Goal: Task Accomplishment & Management: Use online tool/utility

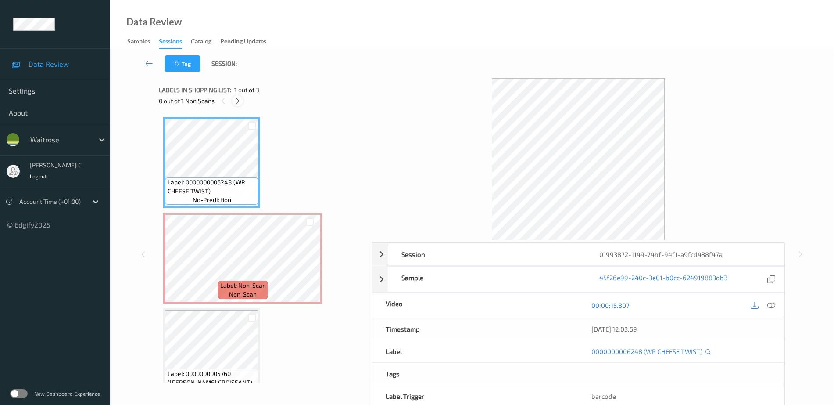
click at [241, 99] on icon at bounding box center [237, 101] width 7 height 8
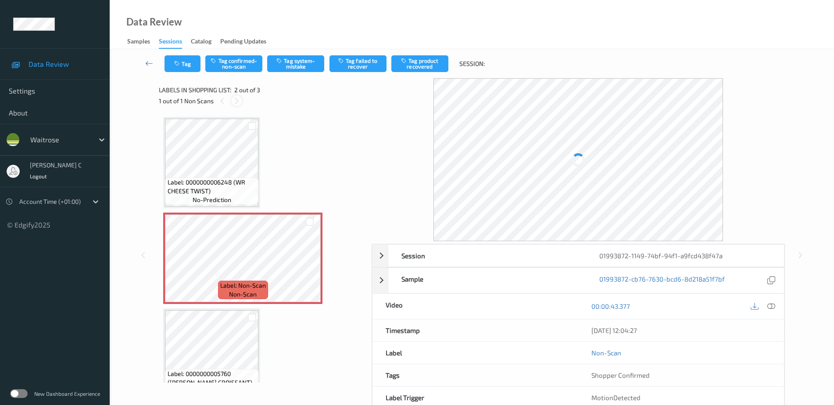
scroll to position [4, 0]
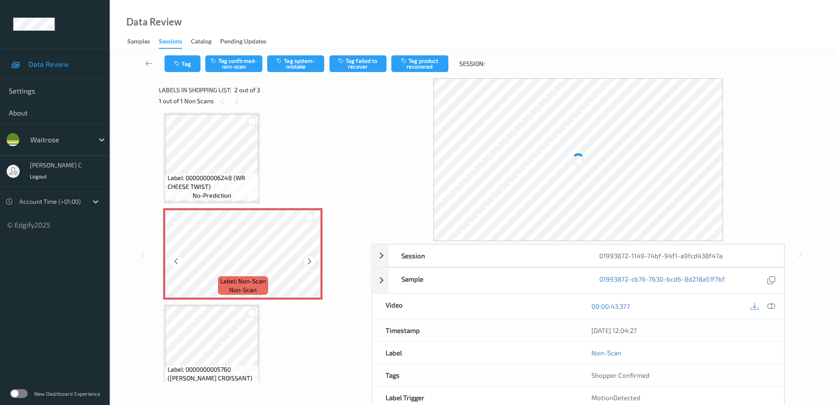
click at [312, 263] on icon at bounding box center [309, 261] width 7 height 8
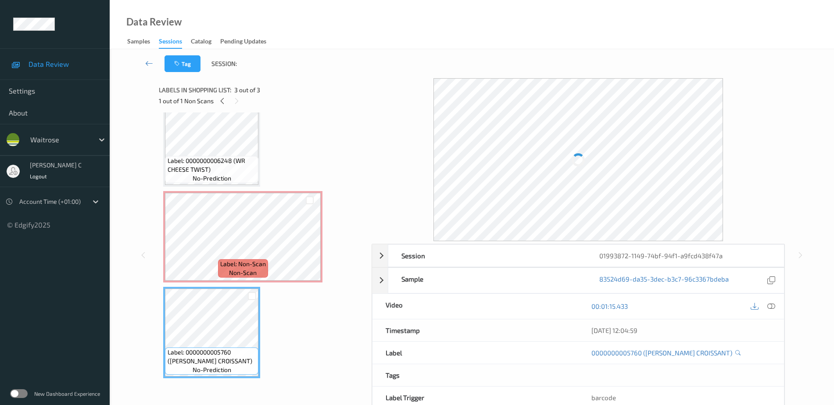
scroll to position [0, 0]
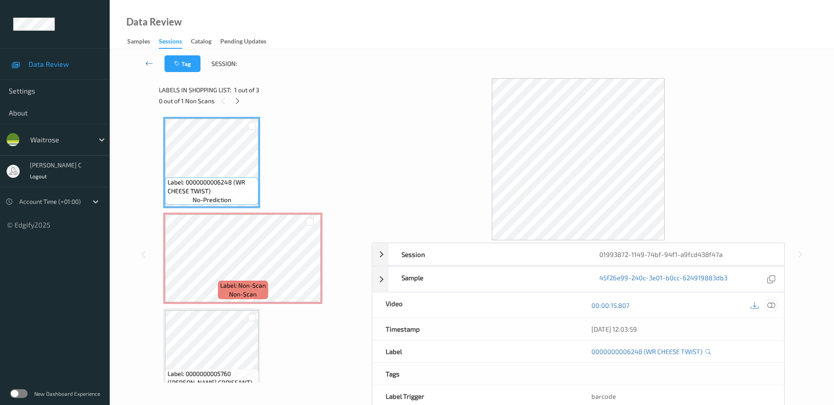
click at [770, 306] on icon at bounding box center [772, 305] width 8 height 8
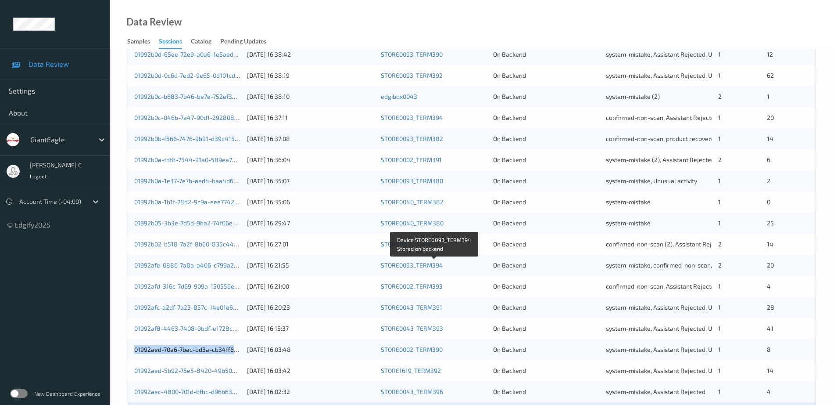
scroll to position [91, 0]
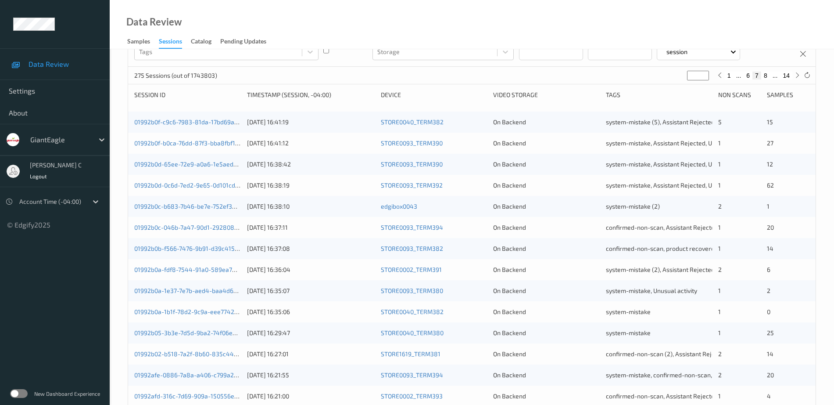
click at [193, 117] on div "01992b0f-c9c6-7983-81da-17bd69add338 [DATE] 16:41:19 STORE0040_TERM382 On Backe…" at bounding box center [472, 121] width 688 height 21
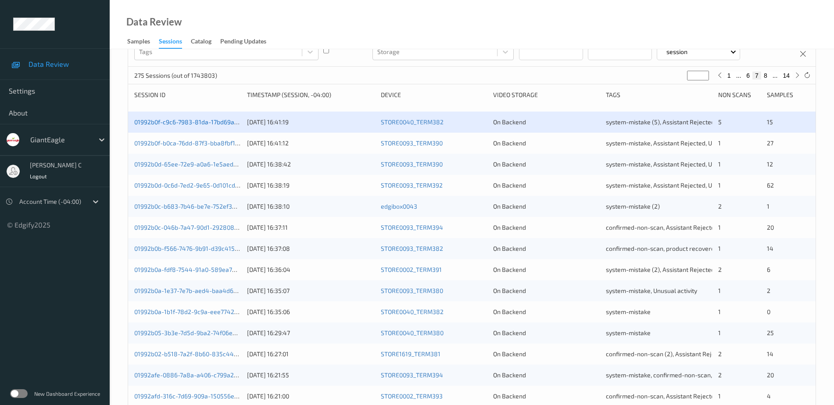
click at [193, 121] on link "01992b0f-c9c6-7983-81da-17bd69add338" at bounding box center [193, 121] width 118 height 7
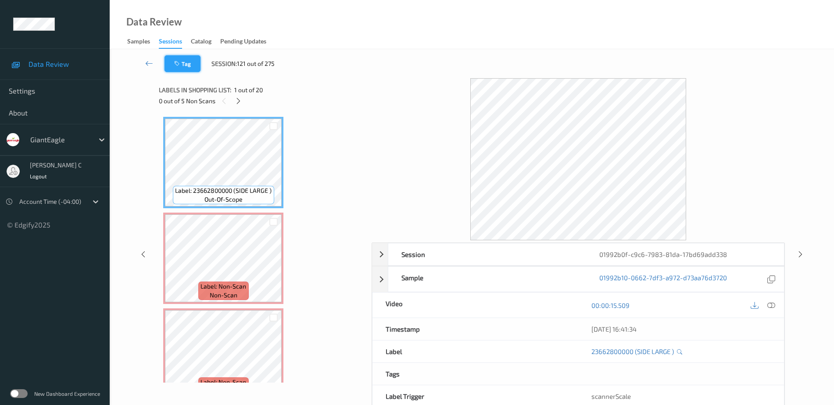
click at [192, 66] on button "Tag" at bounding box center [183, 63] width 36 height 17
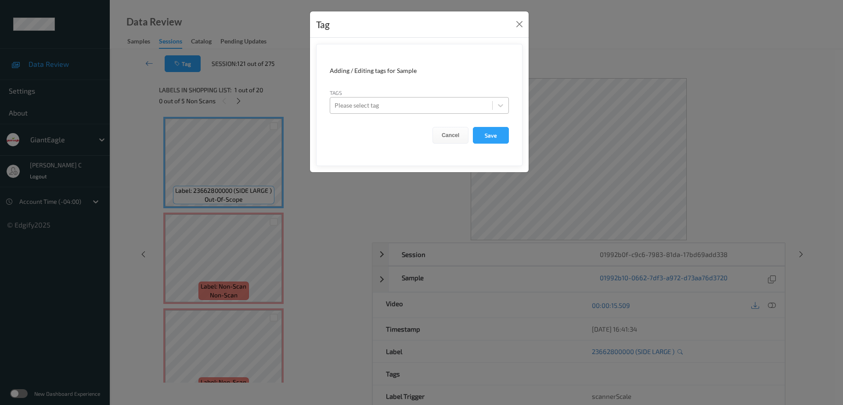
click at [377, 101] on div at bounding box center [410, 105] width 153 height 11
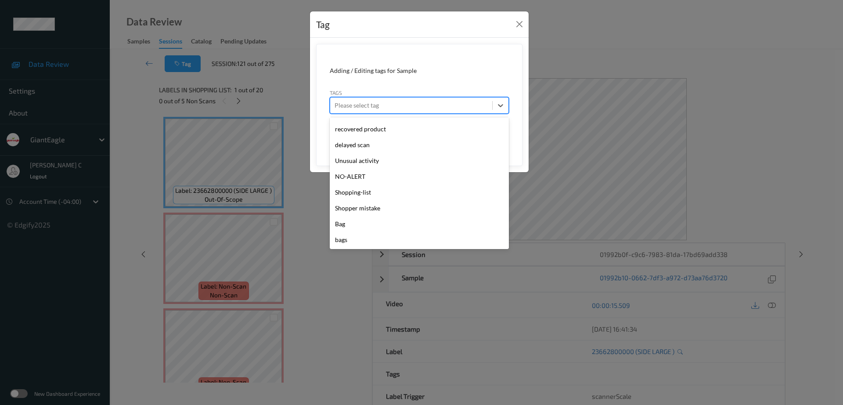
scroll to position [125, 0]
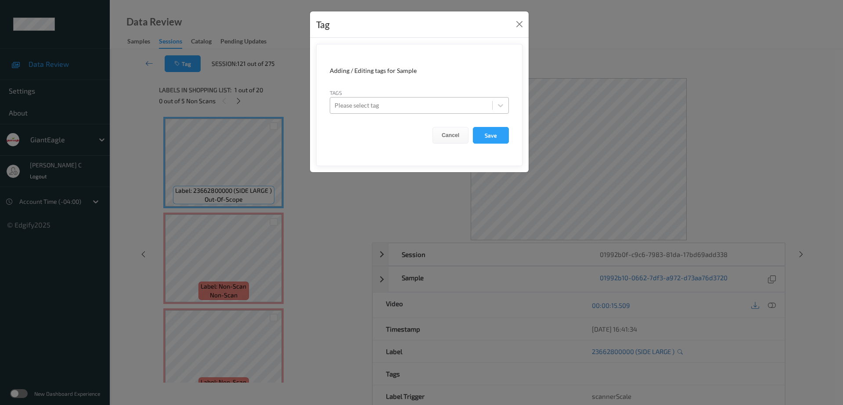
drag, startPoint x: 355, startPoint y: 229, endPoint x: 345, endPoint y: 108, distance: 121.0
click at [345, 108] on div at bounding box center [410, 105] width 153 height 11
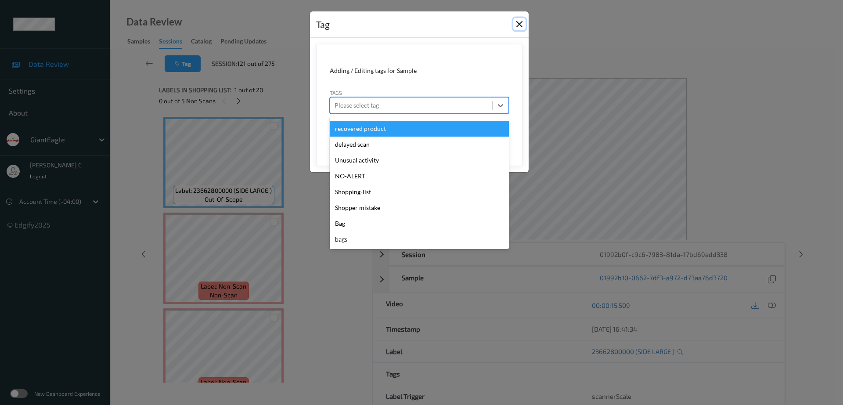
click at [519, 24] on button "Close" at bounding box center [519, 24] width 12 height 12
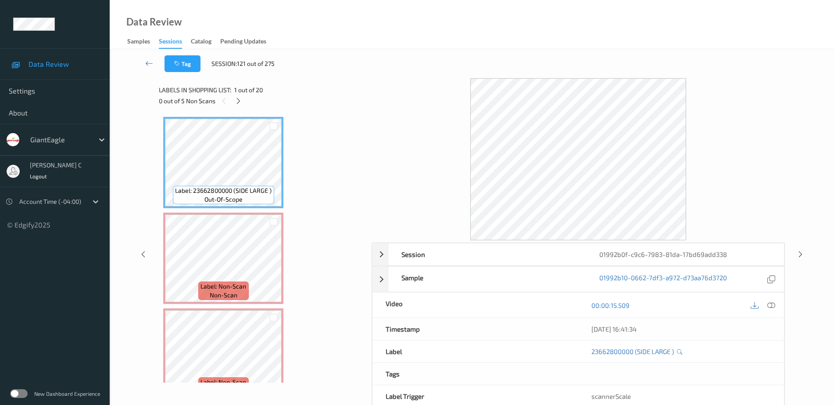
click at [348, 31] on div "Data Review Samples Sessions Catalog Pending Updates" at bounding box center [472, 24] width 725 height 49
click at [190, 61] on button "Tag" at bounding box center [183, 63] width 36 height 17
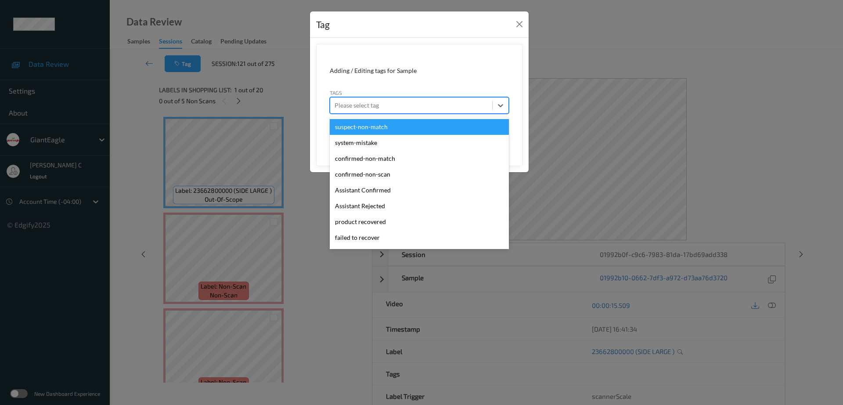
click at [392, 106] on div at bounding box center [410, 105] width 153 height 11
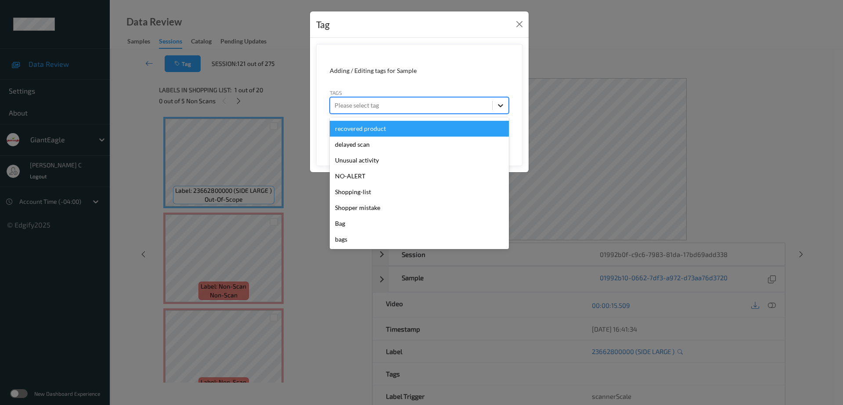
click at [502, 104] on icon at bounding box center [500, 105] width 9 height 9
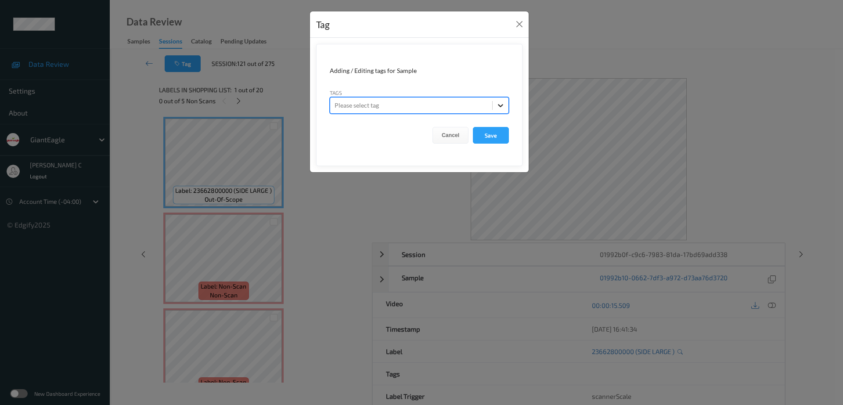
click at [503, 103] on icon at bounding box center [500, 105] width 9 height 9
click at [523, 23] on button "Close" at bounding box center [519, 24] width 12 height 12
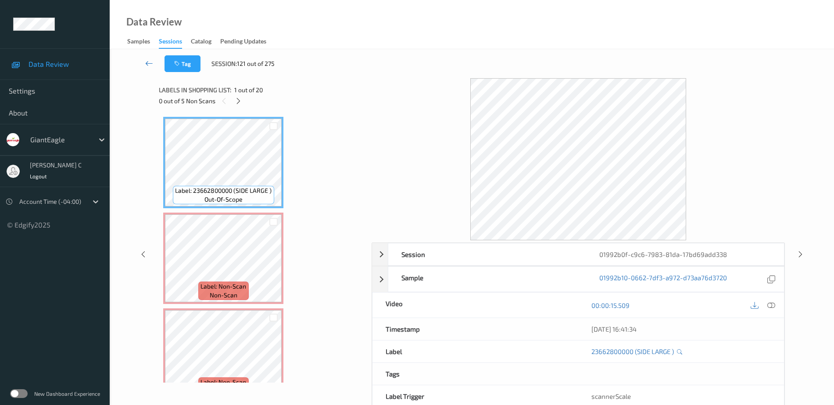
click at [144, 65] on link at bounding box center [149, 63] width 31 height 17
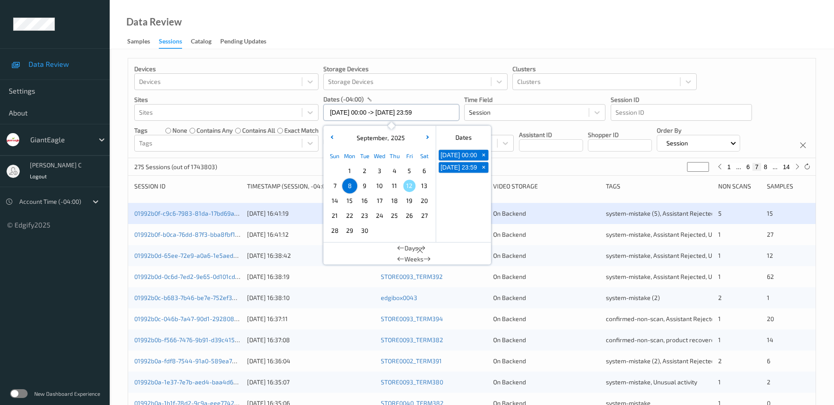
click at [373, 109] on input "[DATE] 00:00 -> [DATE] 23:59" at bounding box center [391, 112] width 136 height 17
click at [407, 183] on span "12" at bounding box center [409, 185] width 12 height 12
type input "[DATE] 00:00 -> [DATE] 23:59"
type input "*"
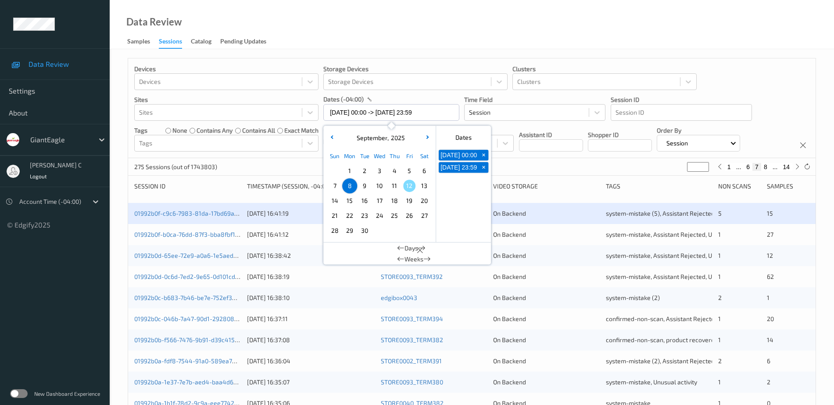
type input "*"
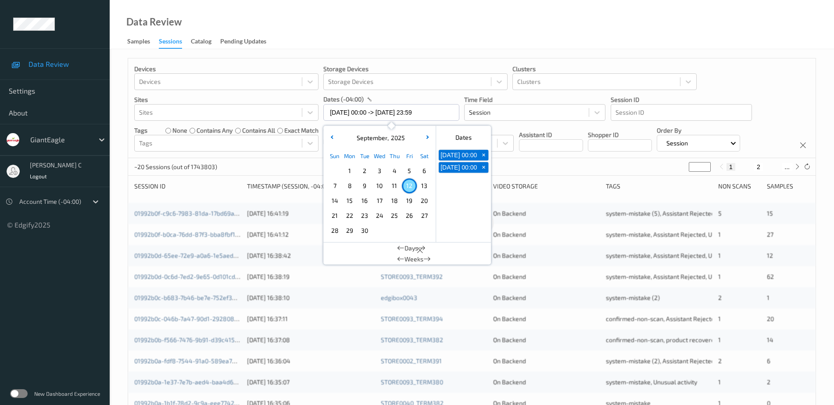
click at [429, 22] on div "Data Review Samples Sessions Catalog Pending Updates" at bounding box center [472, 24] width 725 height 49
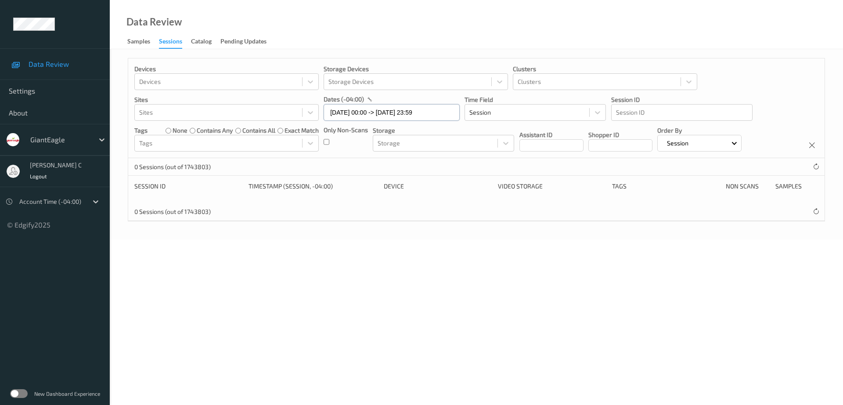
click at [387, 110] on input "[DATE] 00:00 -> [DATE] 23:59" at bounding box center [391, 112] width 136 height 17
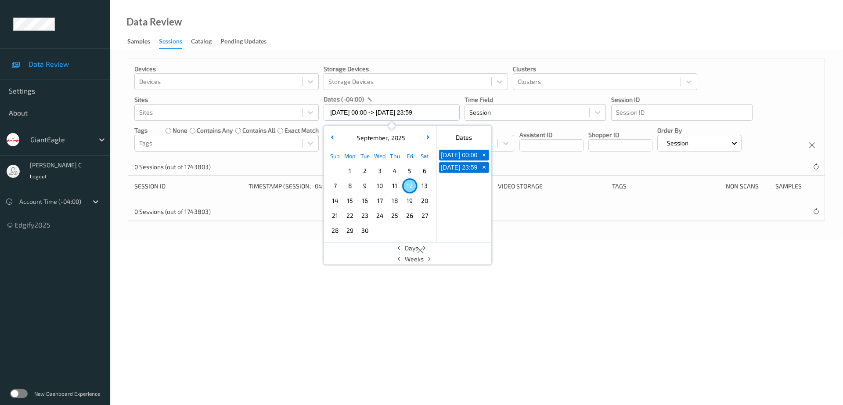
click at [393, 187] on span "11" at bounding box center [394, 185] width 12 height 12
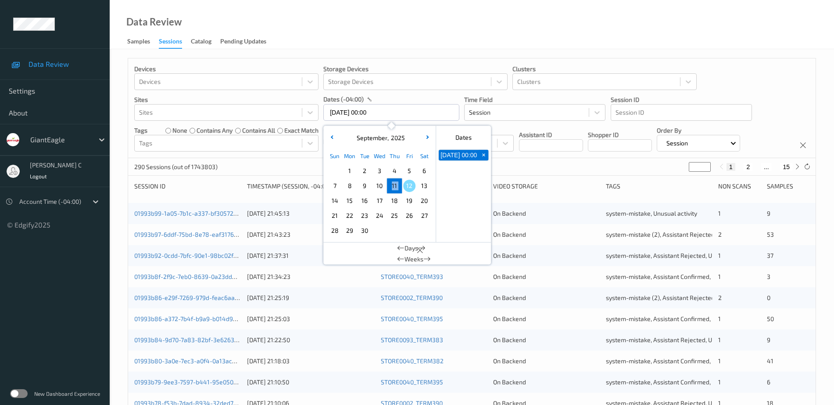
click at [395, 184] on span "11" at bounding box center [394, 185] width 12 height 12
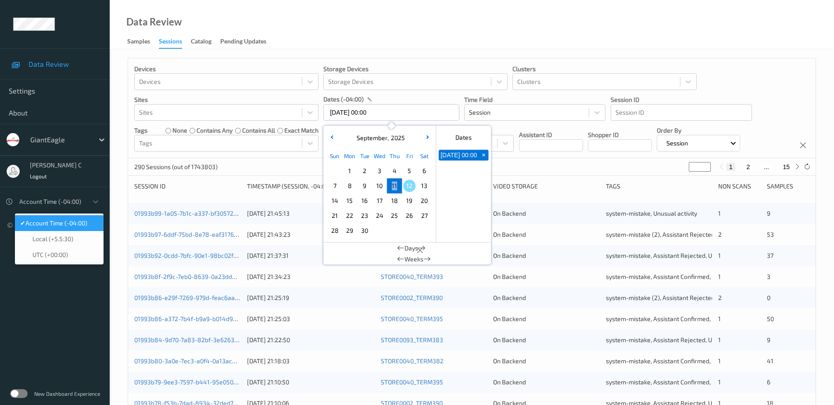
click at [72, 205] on div at bounding box center [51, 201] width 64 height 11
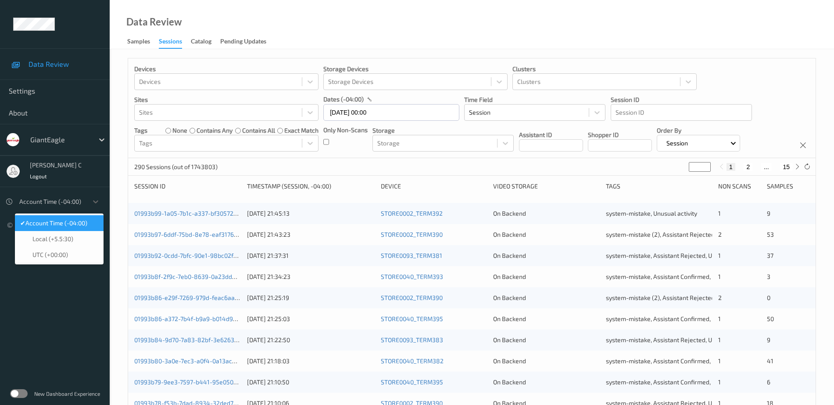
click at [73, 219] on span "Account Time (-04:00)" at bounding box center [56, 223] width 62 height 9
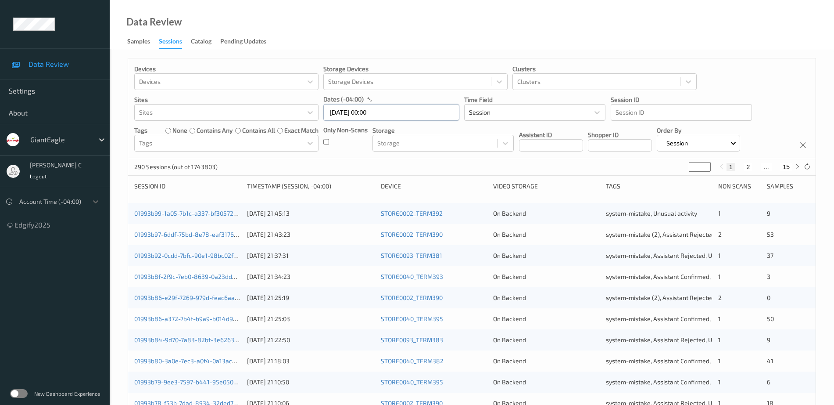
click at [377, 113] on input "[DATE] 00:00" at bounding box center [391, 112] width 136 height 17
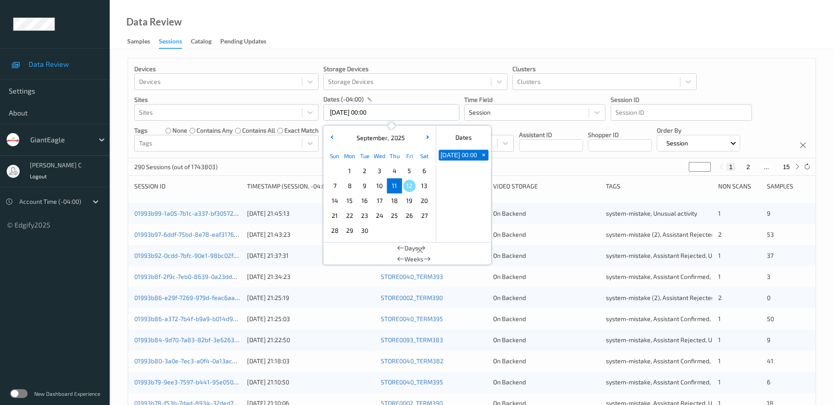
click at [397, 185] on span "11" at bounding box center [394, 185] width 12 height 12
type input "[DATE] 00:00"
click at [484, 159] on span "+" at bounding box center [483, 155] width 9 height 9
click at [387, 116] on input "text" at bounding box center [391, 112] width 136 height 17
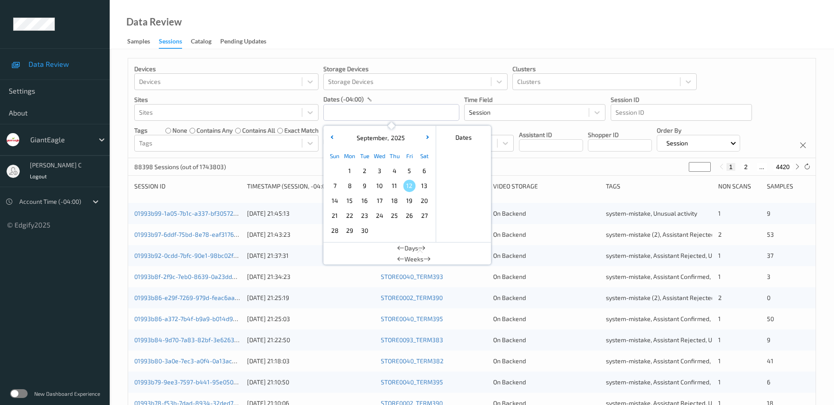
click at [393, 191] on span "11" at bounding box center [394, 185] width 12 height 12
type input "[DATE] 00:00 -> [DATE] 23:59"
click at [406, 37] on div "Data Review Samples Sessions Catalog Pending Updates" at bounding box center [472, 24] width 725 height 49
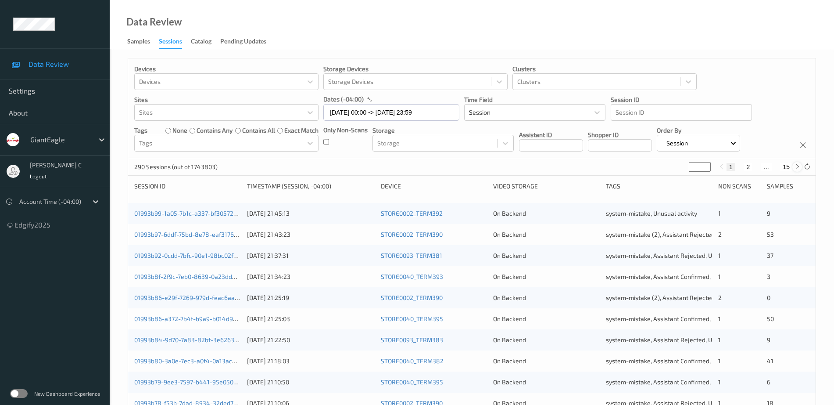
click at [796, 166] on icon at bounding box center [797, 166] width 7 height 7
type input "*"
click at [795, 164] on icon at bounding box center [797, 166] width 7 height 7
type input "*"
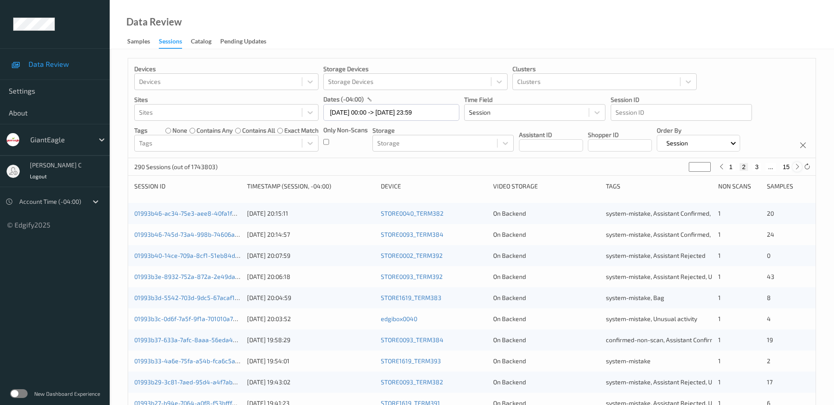
type input "*"
click at [795, 164] on icon at bounding box center [797, 166] width 7 height 7
type input "*"
click at [696, 167] on input "*" at bounding box center [698, 167] width 22 height 10
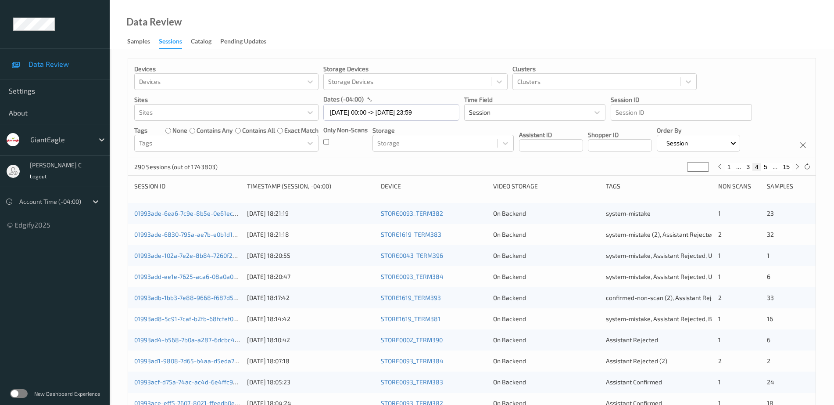
type input "*"
type input "**"
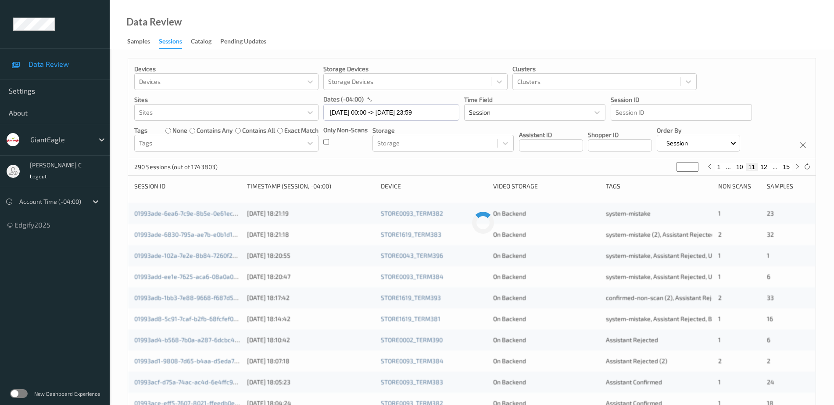
type input "**"
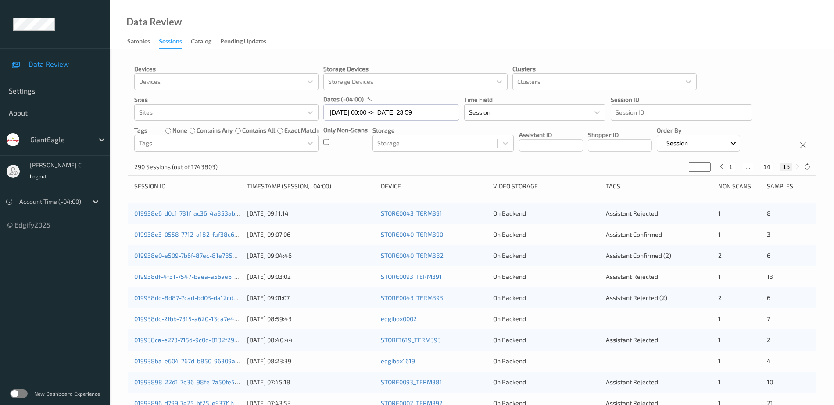
type input "*"
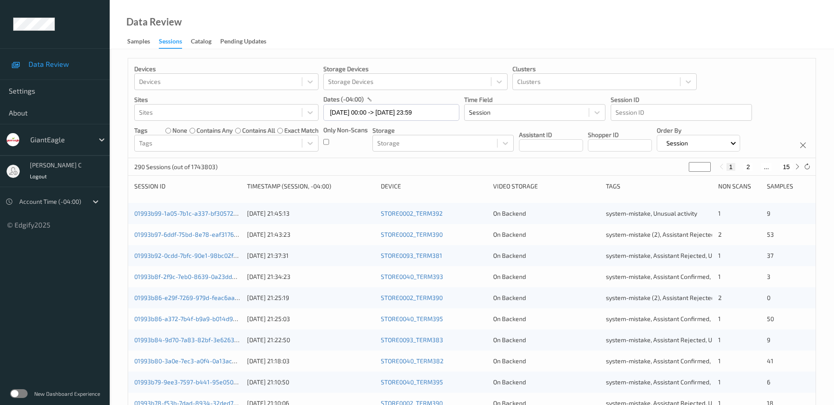
type input "**"
click at [795, 108] on div "Devices Devices Storage Devices Storage Devices Clusters Clusters Sites Sites d…" at bounding box center [472, 108] width 688 height 100
